Goal: Information Seeking & Learning: Learn about a topic

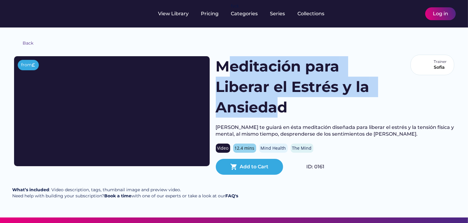
drag, startPoint x: 218, startPoint y: 90, endPoint x: 329, endPoint y: 114, distance: 113.7
click at [329, 114] on h1 "Meditación para Liberar el Estrés y la Ansiedad" at bounding box center [305, 87] width 179 height 62
click at [257, 101] on h1 "Meditación para Liberar el Estrés y la Ansiedad" at bounding box center [305, 87] width 179 height 62
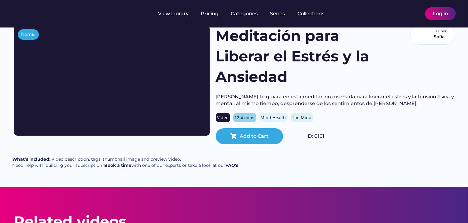
scroll to position [25, 0]
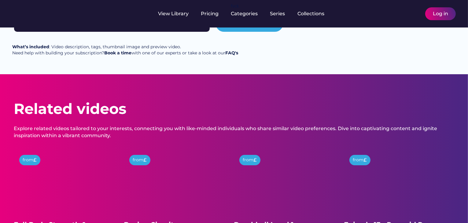
scroll to position [23, 0]
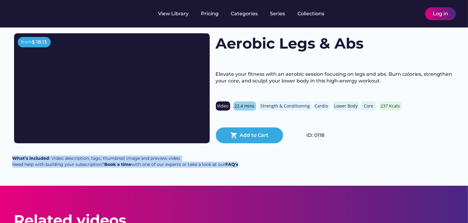
drag, startPoint x: 13, startPoint y: 158, endPoint x: 200, endPoint y: 170, distance: 187.3
click at [200, 170] on div "Back from $ 18.13 Aerobic Legs & Abs Elevate your fitness with an aerobic sessi…" at bounding box center [234, 95] width 468 height 181
click at [214, 167] on div "Back from $ 18.13 Aerobic Legs & Abs Elevate your fitness with an aerobic sessi…" at bounding box center [234, 95] width 468 height 181
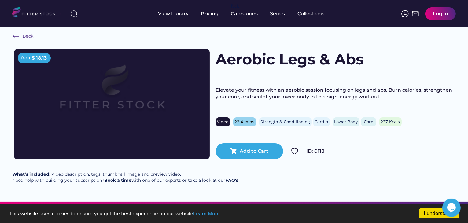
scroll to position [0, 0]
click at [0, 130] on div "Back from $ 18.13 Aerobic Legs & Abs Elevate your fitness with an aerobic sessi…" at bounding box center [234, 110] width 468 height 181
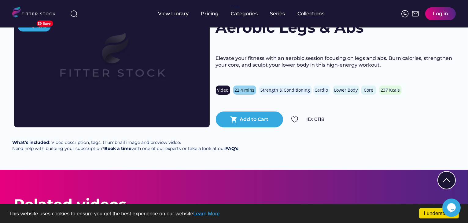
scroll to position [38, 0]
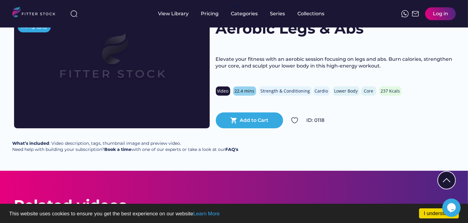
click at [263, 92] on div "Strength & Conditioning" at bounding box center [286, 91] width 50 height 6
